Goal: Book appointment/travel/reservation

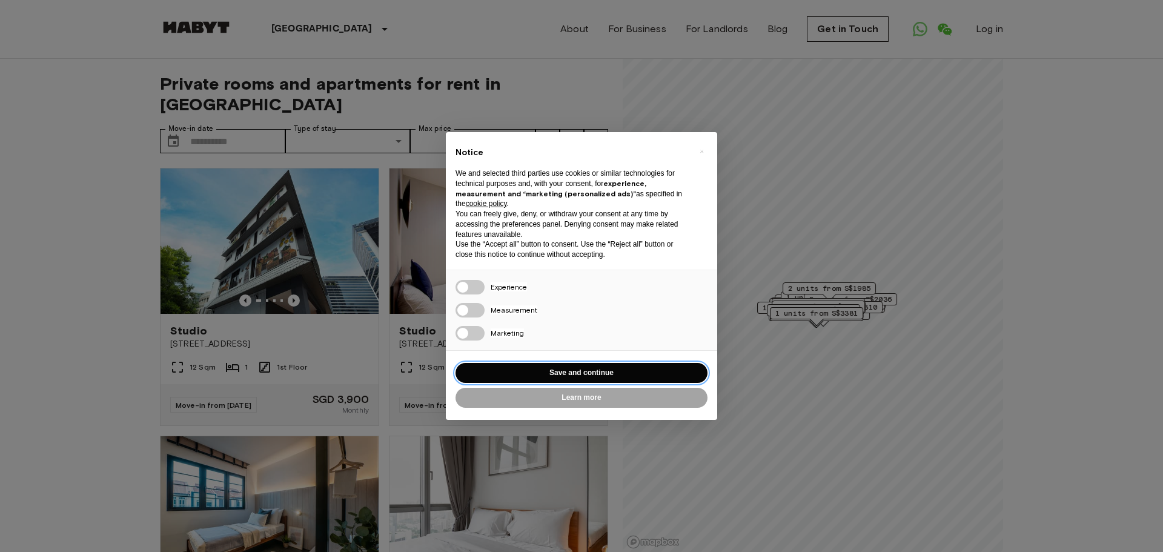
click at [610, 369] on button "Save and continue" at bounding box center [582, 373] width 252 height 20
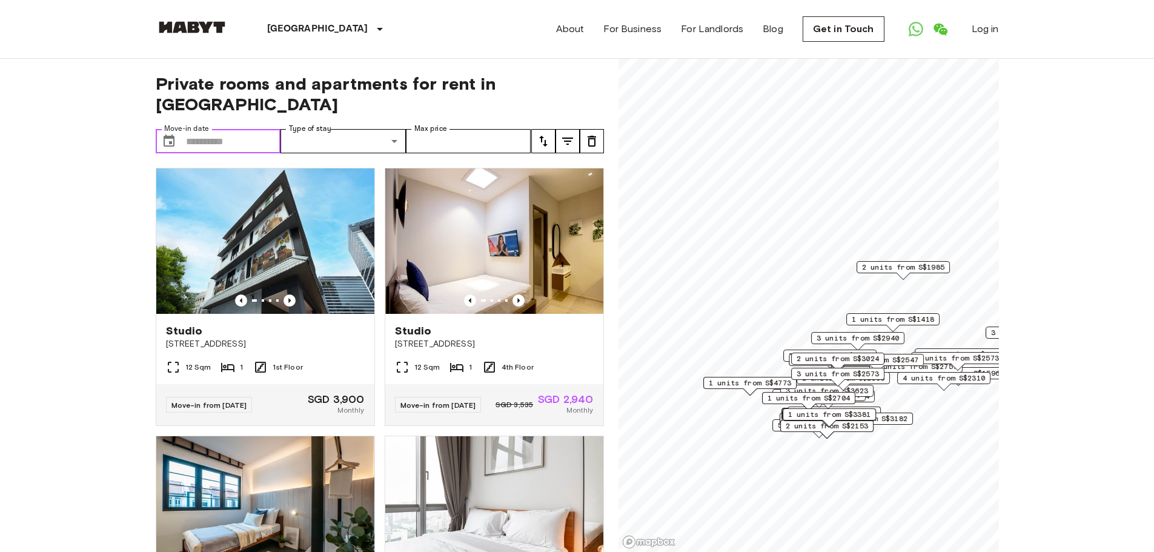
click at [225, 129] on input "Move-in date" at bounding box center [233, 141] width 95 height 24
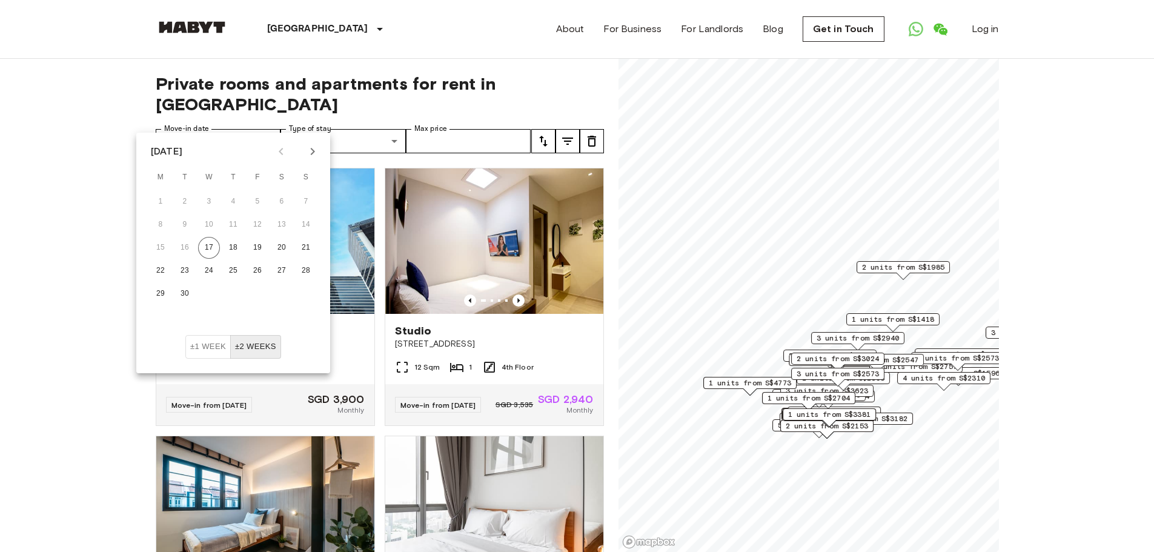
click at [319, 151] on icon "Next month" at bounding box center [312, 151] width 15 height 15
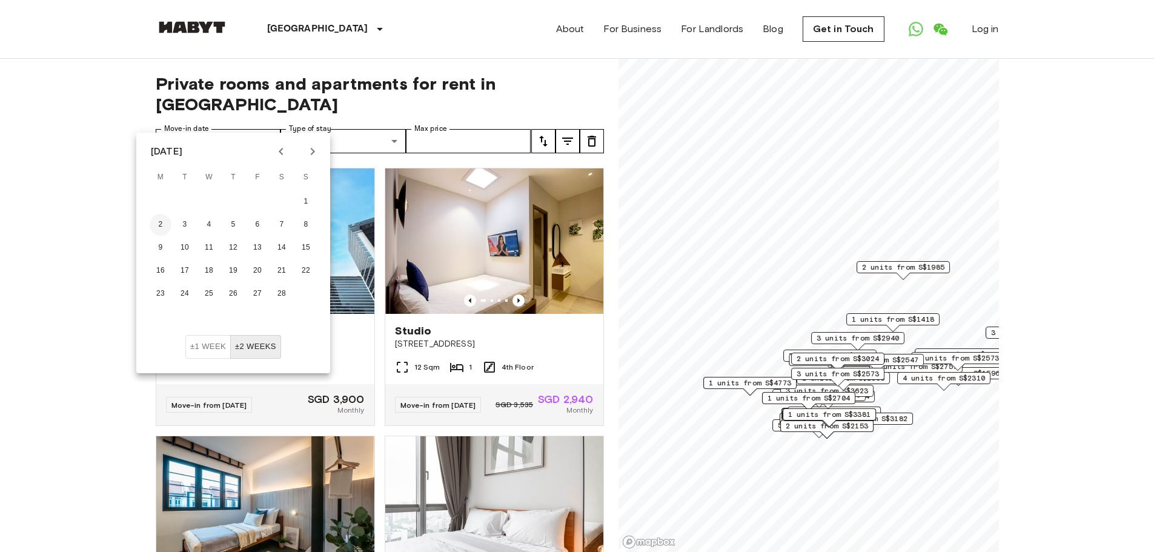
click at [162, 220] on button "2" at bounding box center [161, 225] width 22 height 22
type input "**********"
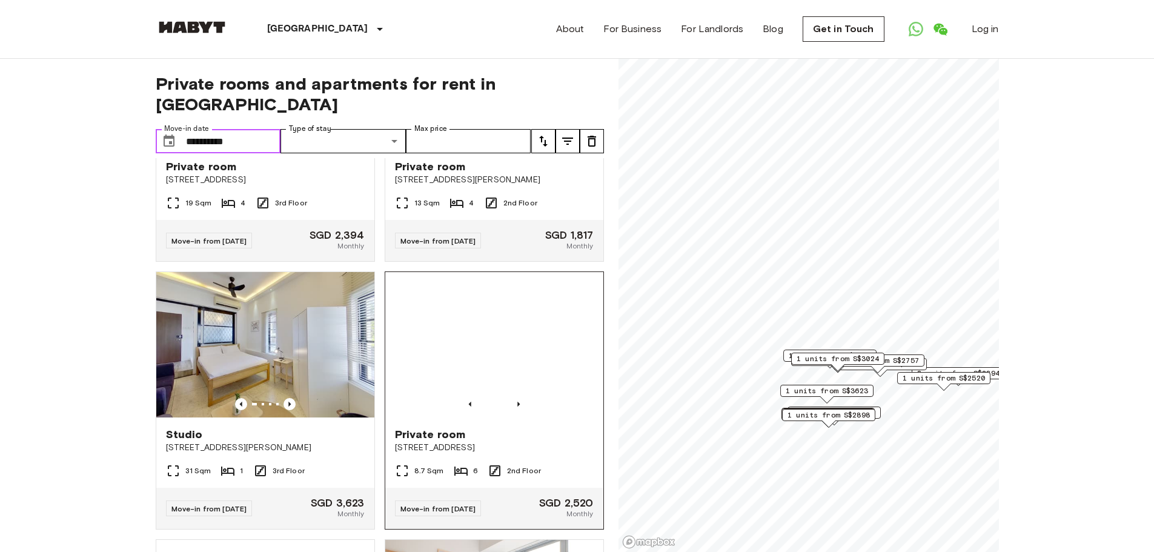
scroll to position [165, 0]
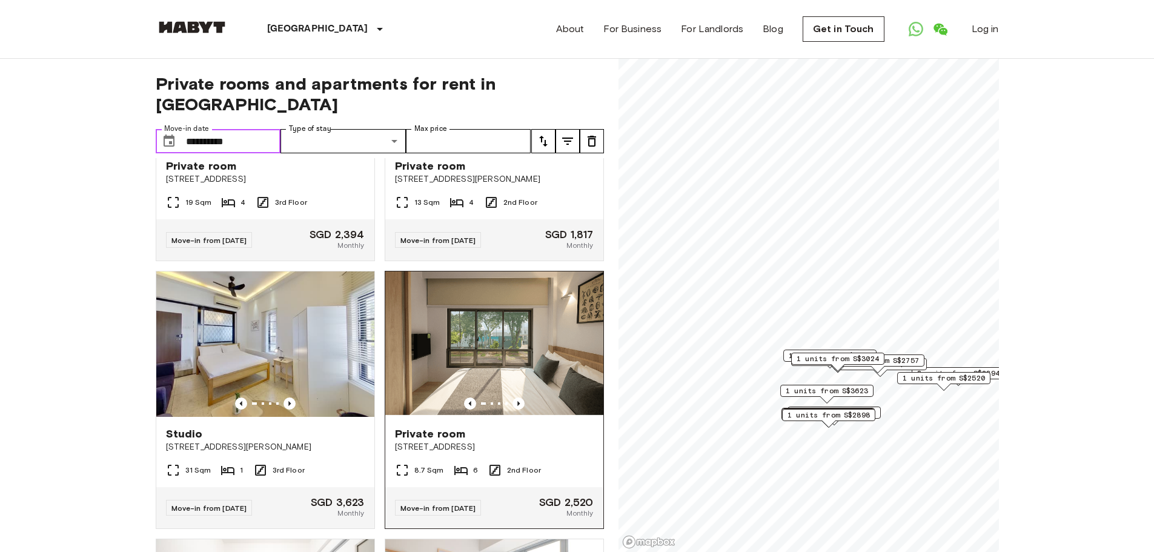
click at [482, 323] on img at bounding box center [494, 343] width 218 height 145
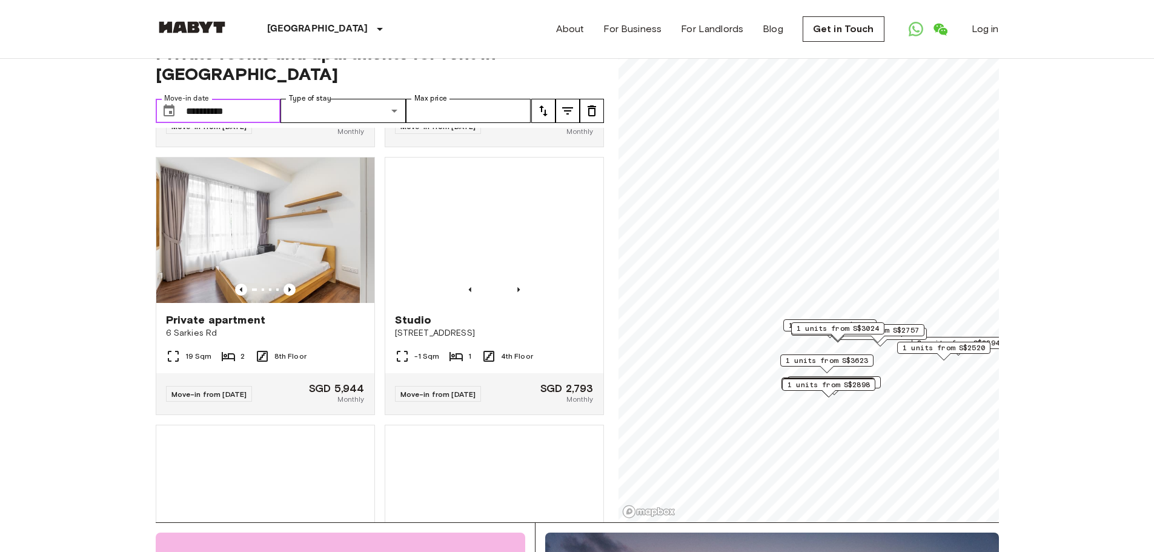
scroll to position [784, 0]
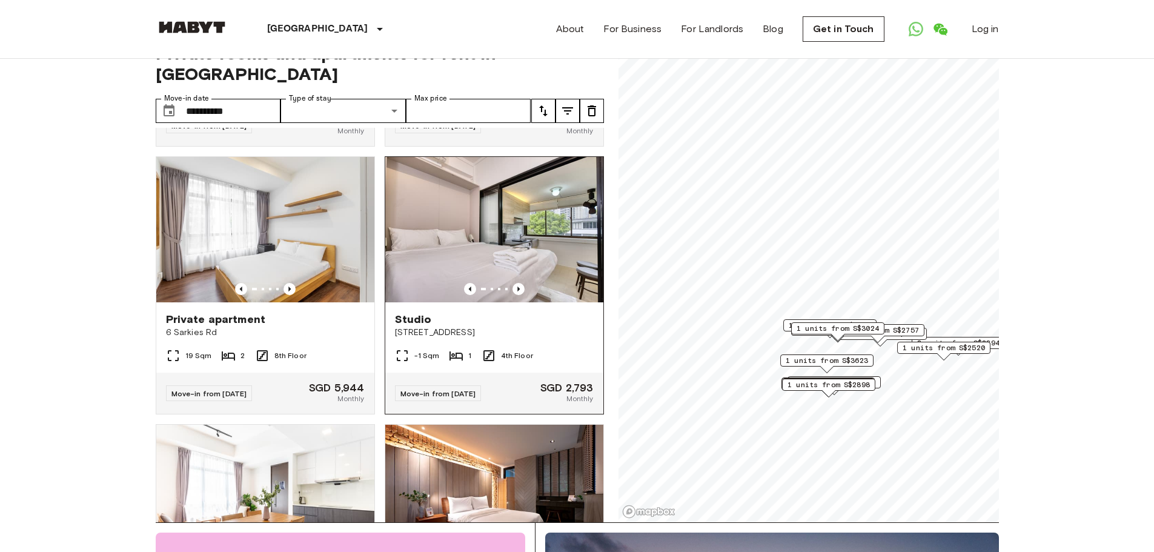
drag, startPoint x: 539, startPoint y: 224, endPoint x: 486, endPoint y: 227, distance: 52.2
click at [486, 227] on img at bounding box center [494, 229] width 218 height 145
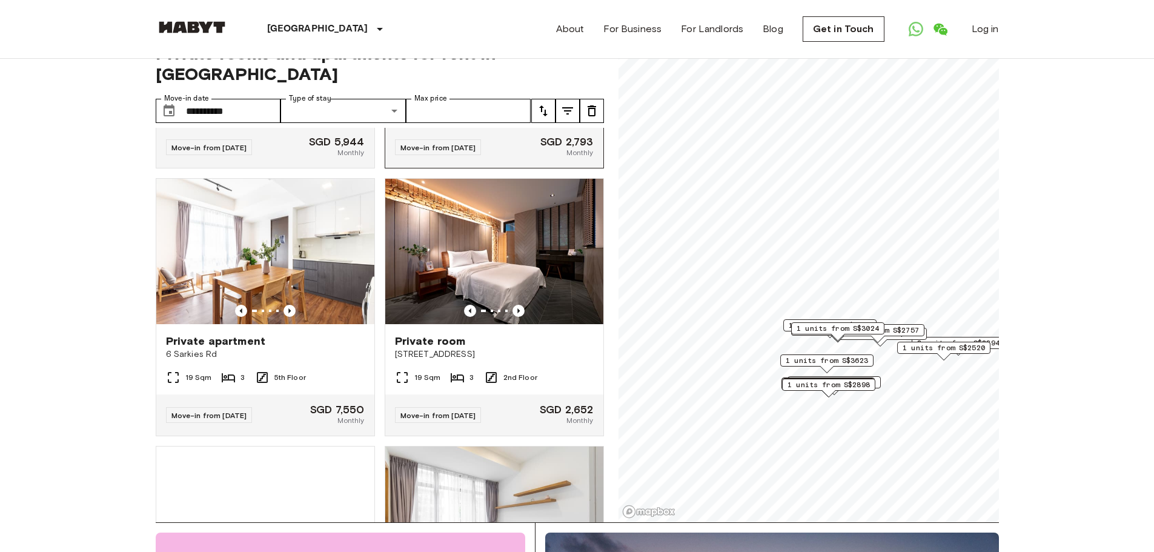
scroll to position [1031, 0]
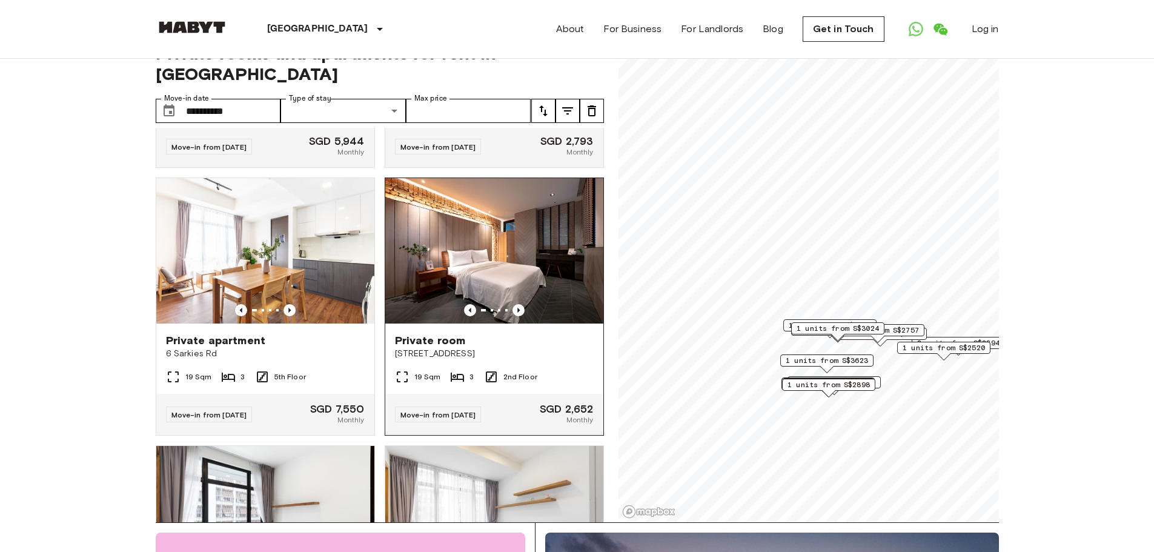
click at [506, 266] on img at bounding box center [494, 250] width 218 height 145
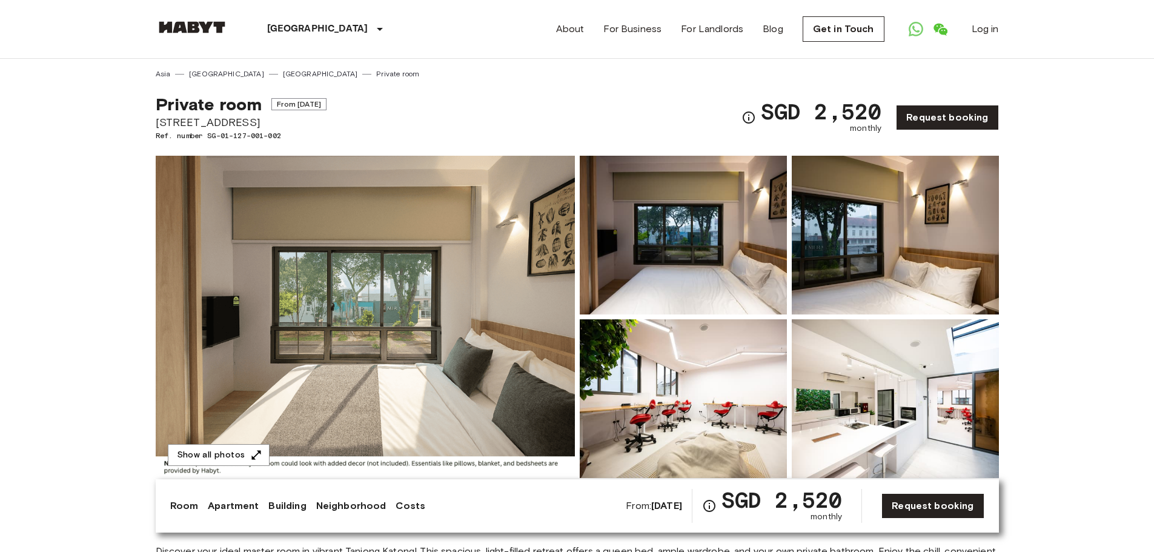
click at [541, 291] on img at bounding box center [365, 317] width 419 height 322
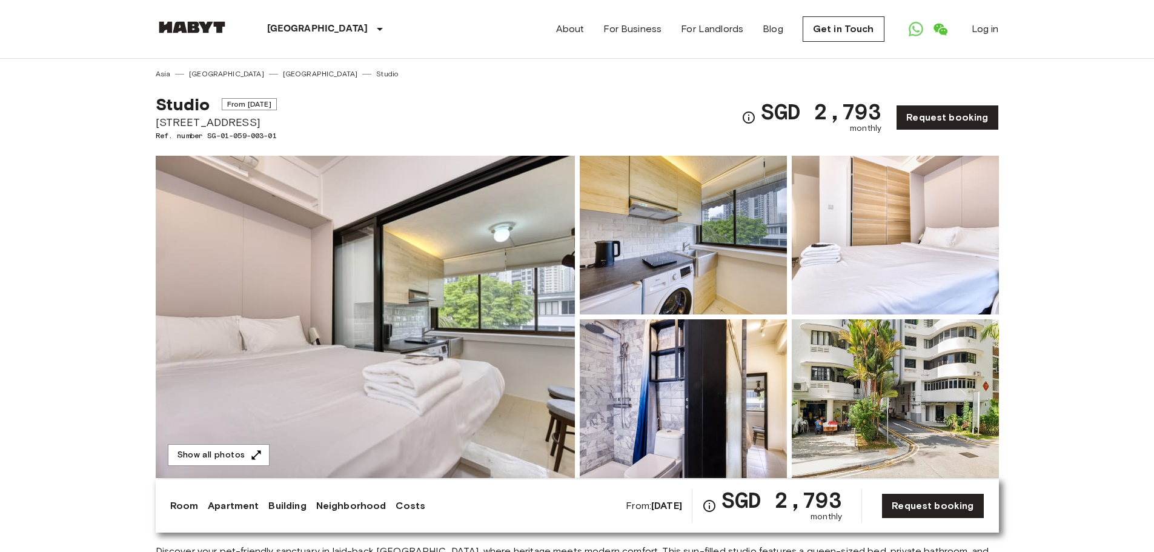
click at [492, 291] on img at bounding box center [365, 317] width 419 height 322
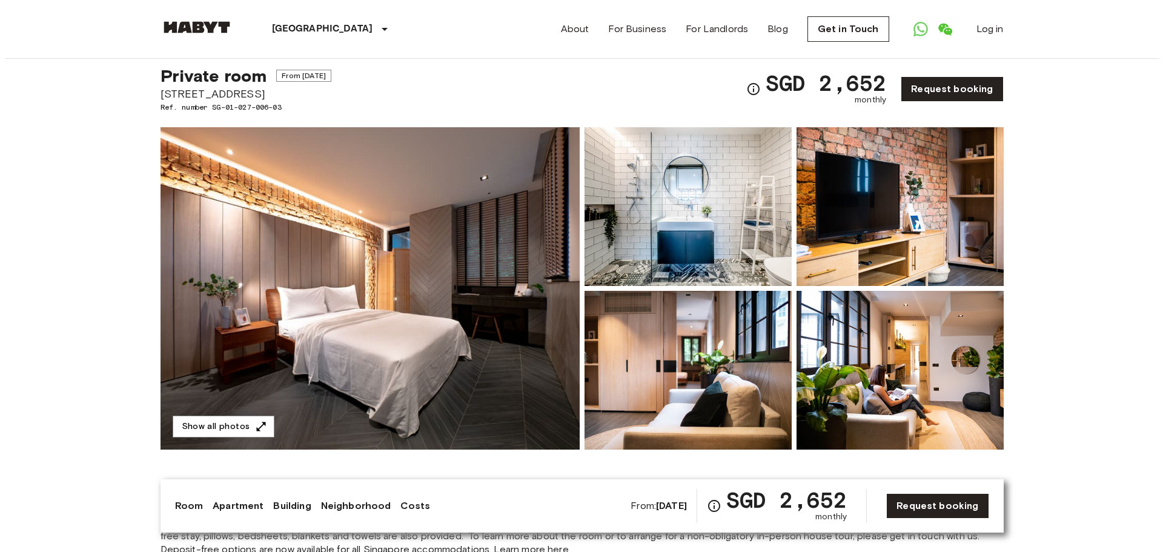
scroll to position [28, 0]
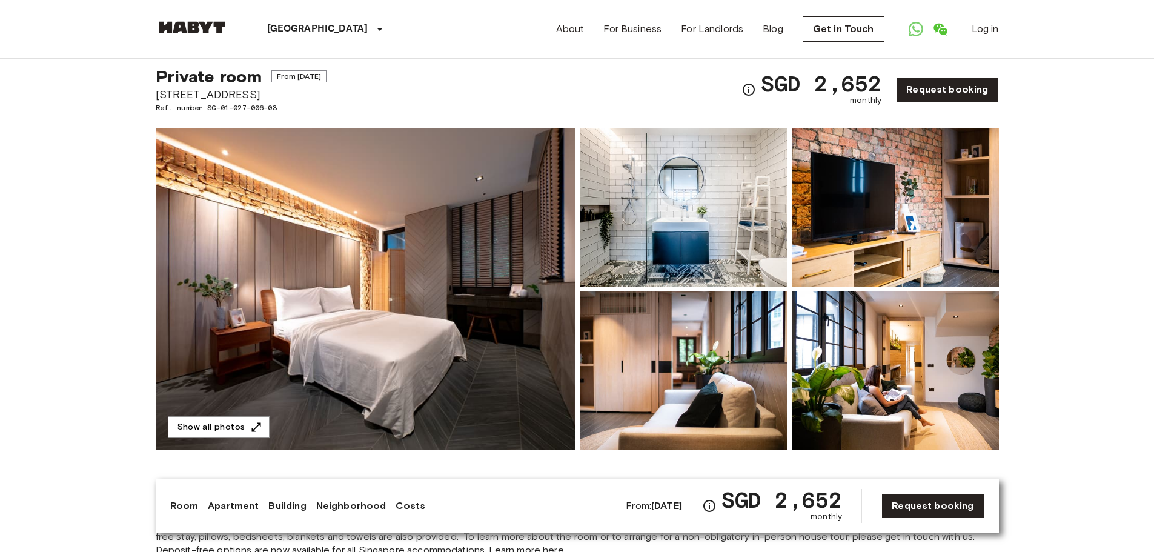
click at [467, 302] on img at bounding box center [365, 289] width 419 height 322
